Goal: Information Seeking & Learning: Understand process/instructions

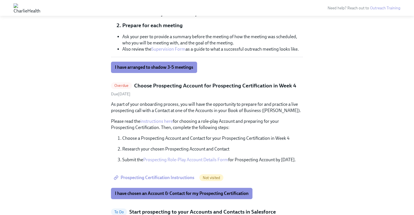
scroll to position [325, 0]
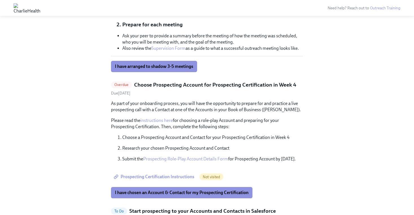
click at [174, 176] on span "Prospecting Certification Instructions" at bounding box center [154, 177] width 79 height 6
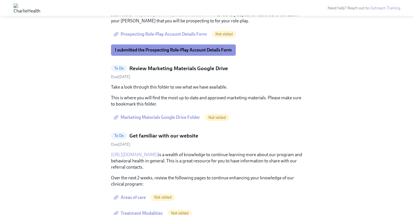
scroll to position [654, 0]
click at [185, 118] on span "Marketing Materials Google Drive Folder" at bounding box center [157, 117] width 85 height 6
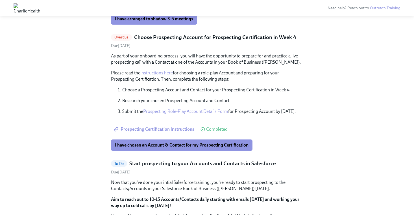
scroll to position [371, 0]
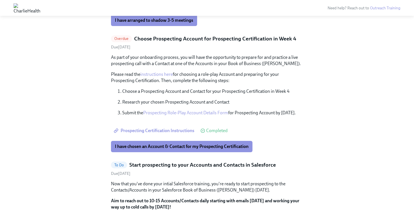
click at [166, 74] on link "instructions here" at bounding box center [156, 73] width 32 height 5
click at [182, 149] on span "I have chosen an Account & Contact for my Prospecting Certification" at bounding box center [182, 146] width 134 height 6
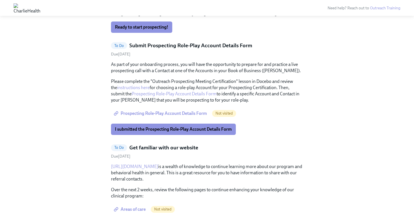
scroll to position [449, 0]
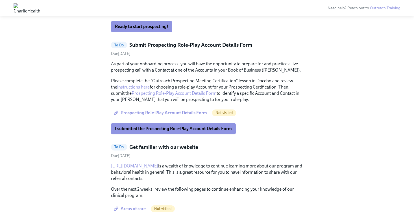
click at [156, 93] on link "Prospecting Role-Play Account Details Form" at bounding box center [174, 92] width 85 height 5
click at [158, 127] on span "I submitted the Prospecting Role-Play Account Details Form" at bounding box center [173, 129] width 117 height 6
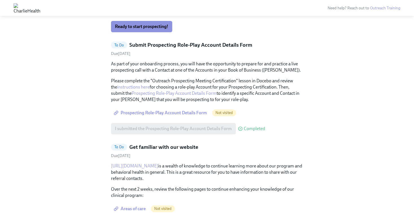
click at [152, 113] on span "Prospecting Role-Play Account Details Form" at bounding box center [161, 113] width 92 height 6
click at [176, 113] on span "Prospecting Role-Play Account Details Form" at bounding box center [161, 113] width 92 height 6
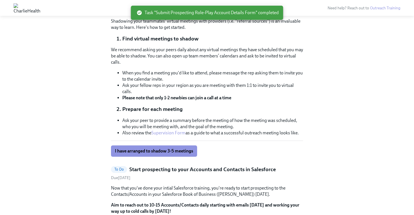
scroll to position [222, 0]
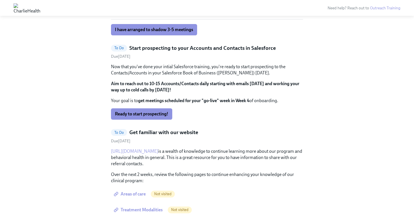
scroll to position [363, 0]
